Goal: Navigation & Orientation: Find specific page/section

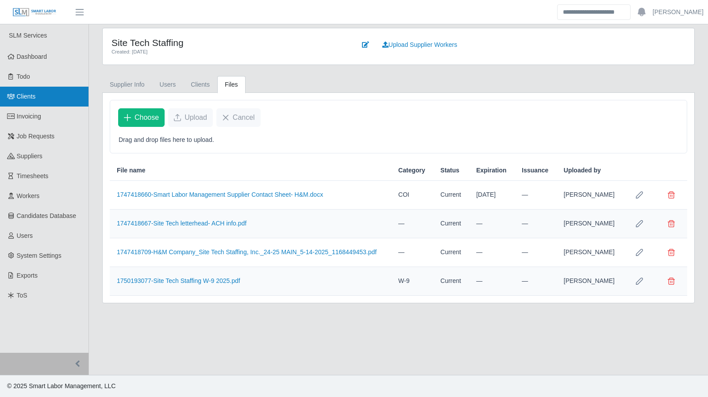
click at [28, 104] on link "Clients" at bounding box center [44, 97] width 88 height 20
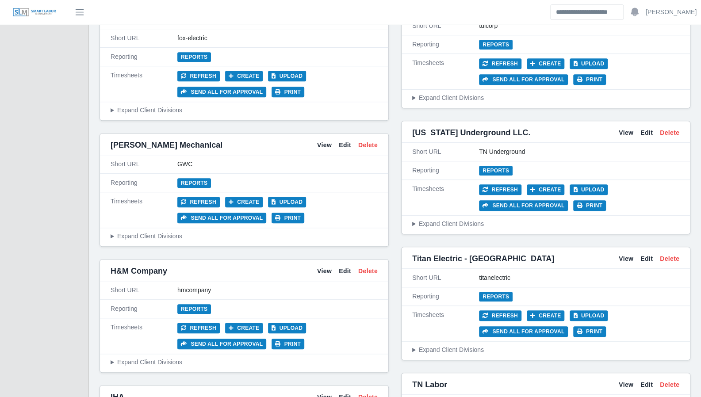
scroll to position [2390, 0]
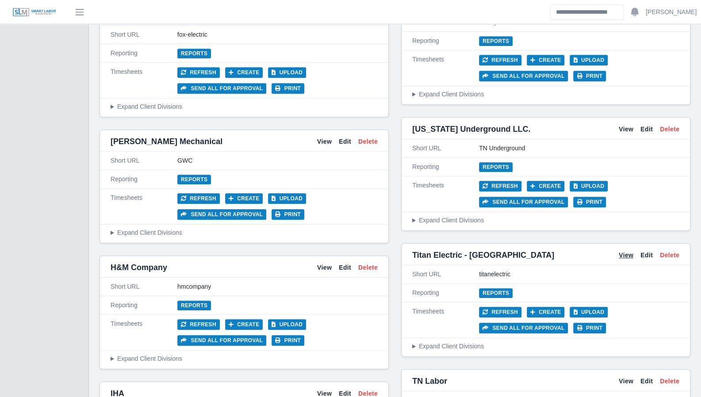
click at [628, 251] on link "View" at bounding box center [626, 255] width 15 height 9
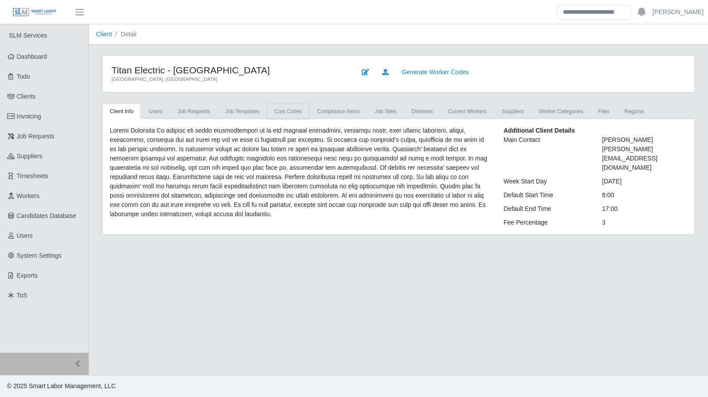
click at [278, 110] on link "cost codes" at bounding box center [288, 112] width 43 height 16
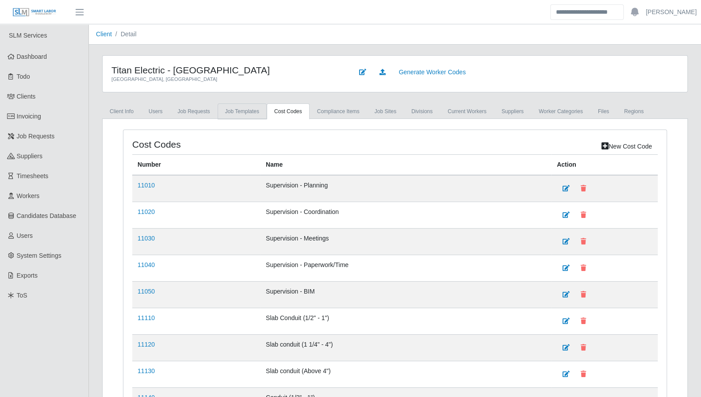
click at [227, 110] on link "Job Templates" at bounding box center [242, 112] width 49 height 16
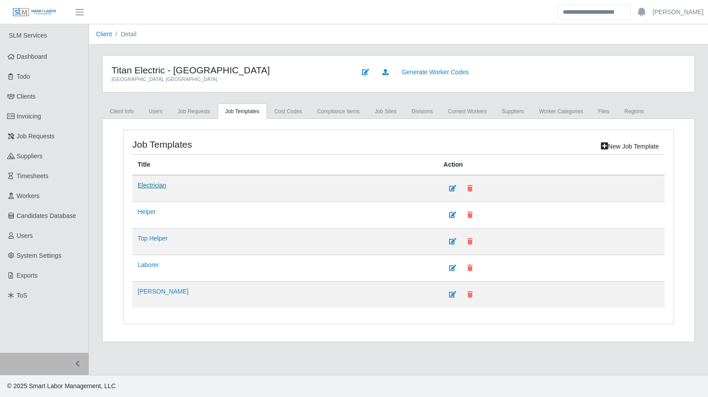
click at [148, 186] on link "Electrician" at bounding box center [152, 185] width 29 height 7
click at [371, 110] on link "job sites" at bounding box center [385, 112] width 37 height 16
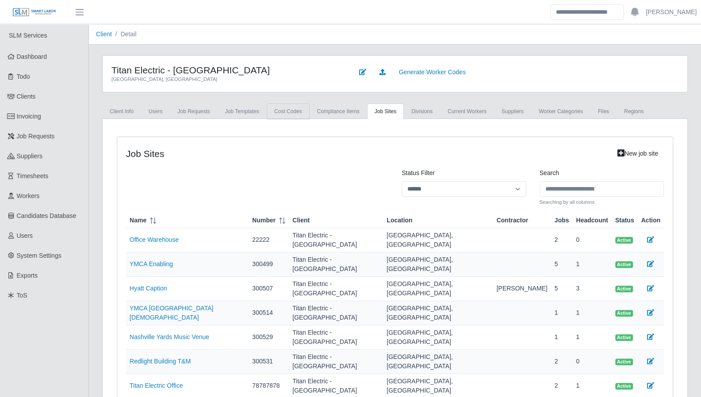
click at [276, 111] on link "cost codes" at bounding box center [288, 112] width 43 height 16
